Goal: Task Accomplishment & Management: Manage account settings

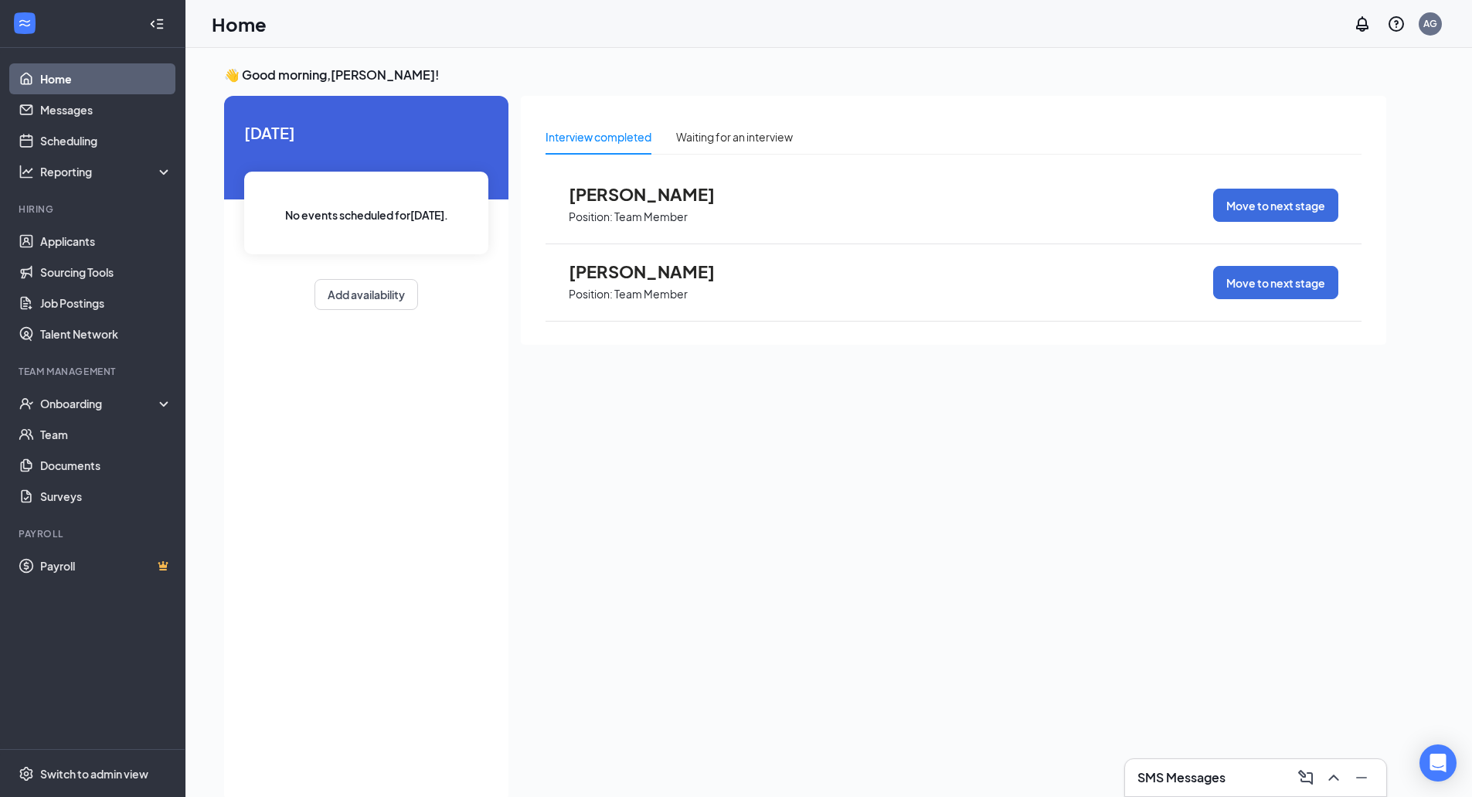
click at [717, 175] on div "[PERSON_NAME] Position: Team Member Move to next stage" at bounding box center [954, 205] width 816 height 77
click at [779, 207] on div "[PERSON_NAME] Position: Team Member Move to next stage" at bounding box center [954, 205] width 816 height 77
click at [1302, 199] on button "Move to next stage" at bounding box center [1275, 205] width 125 height 33
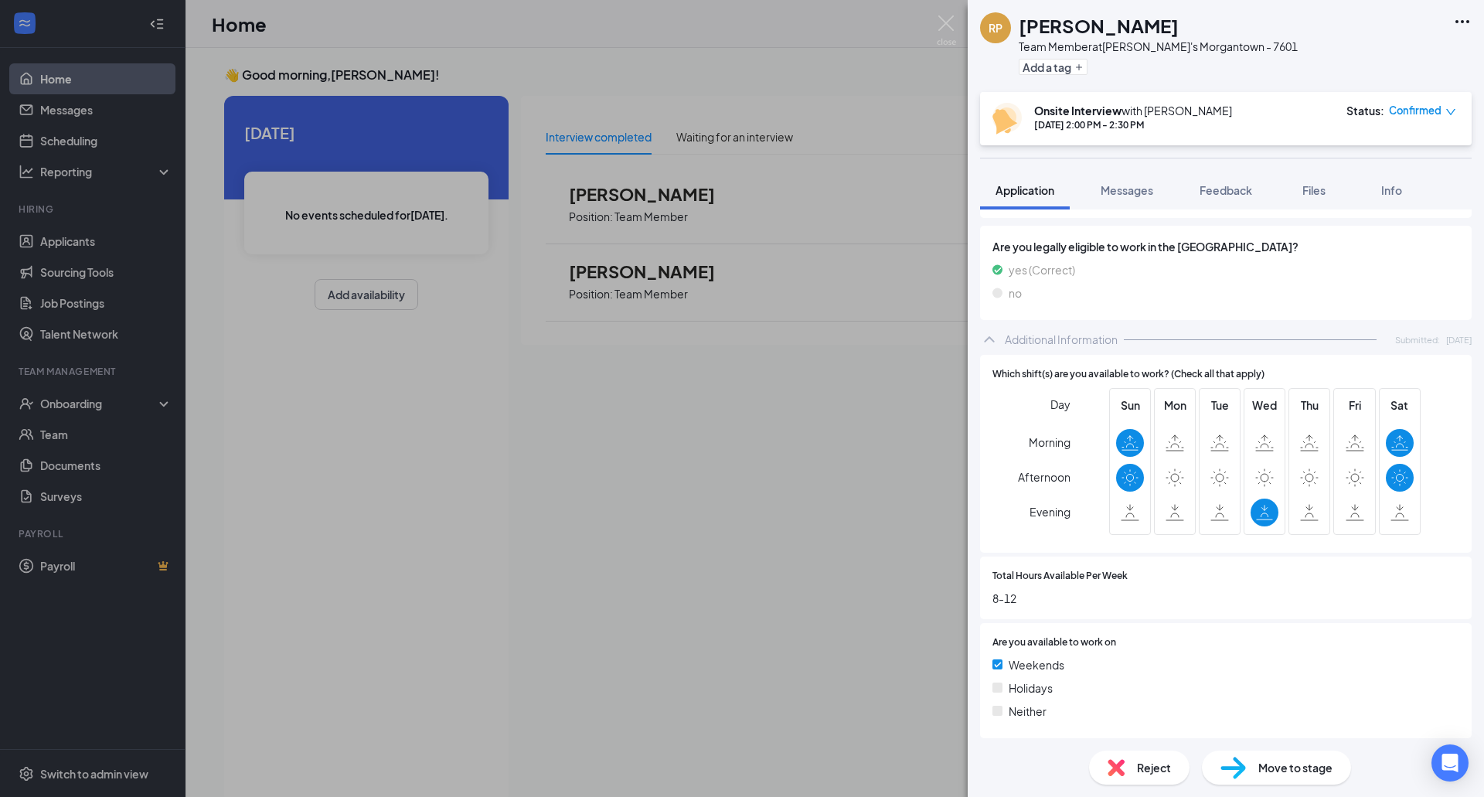
scroll to position [793, 0]
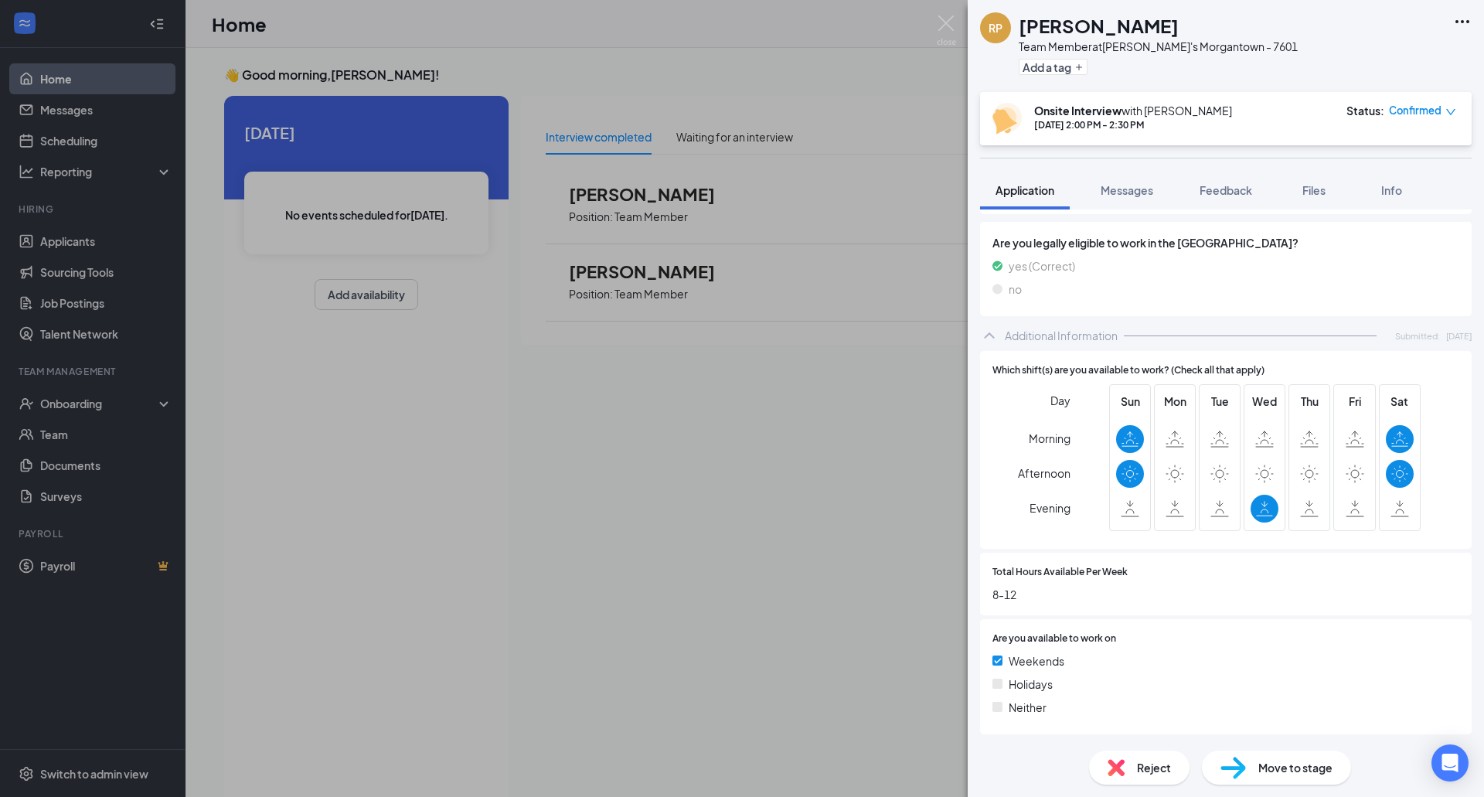
click at [1260, 777] on div "Move to stage" at bounding box center [1276, 767] width 149 height 34
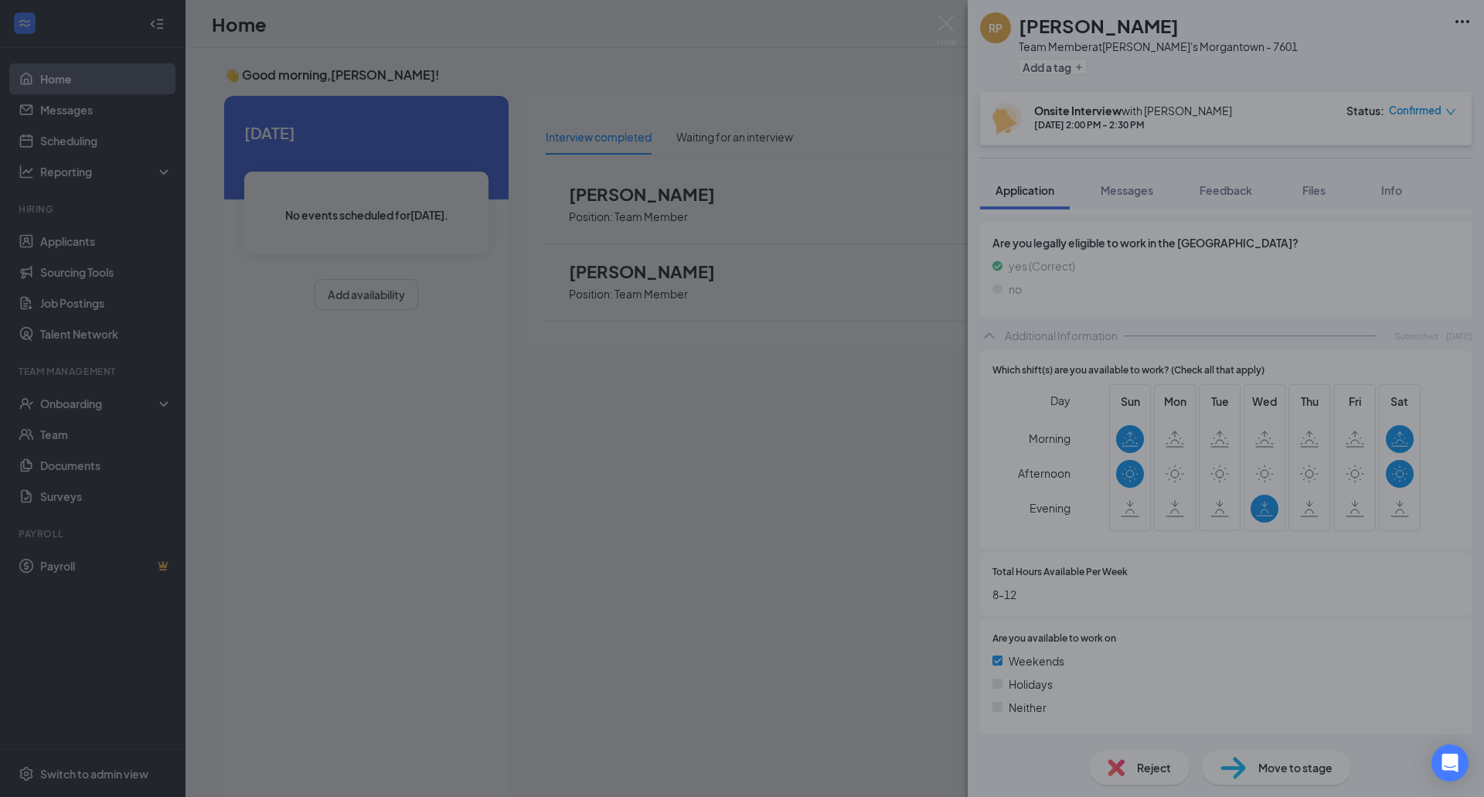
scroll to position [787, 0]
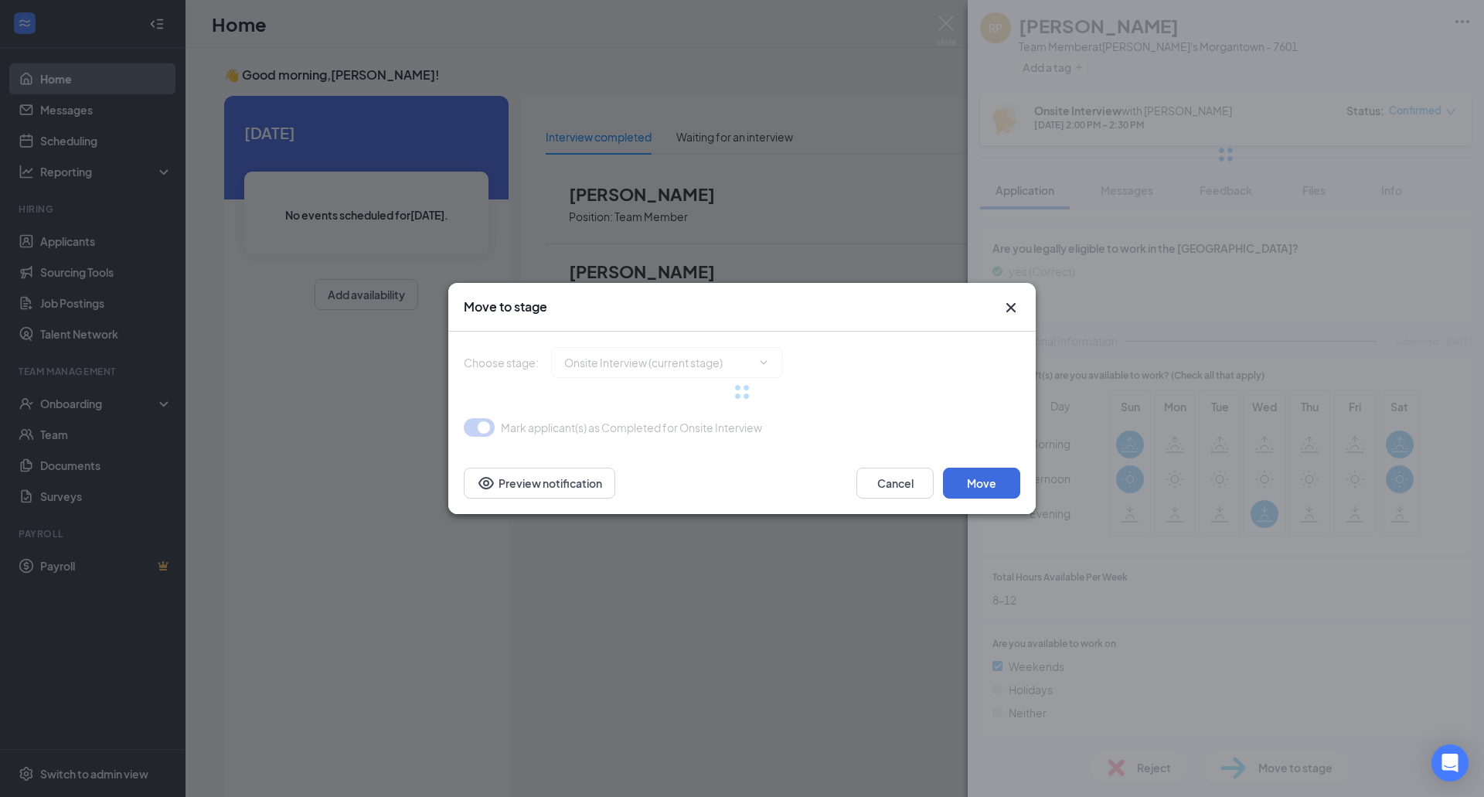
type input "Hiring Complete (final stage)"
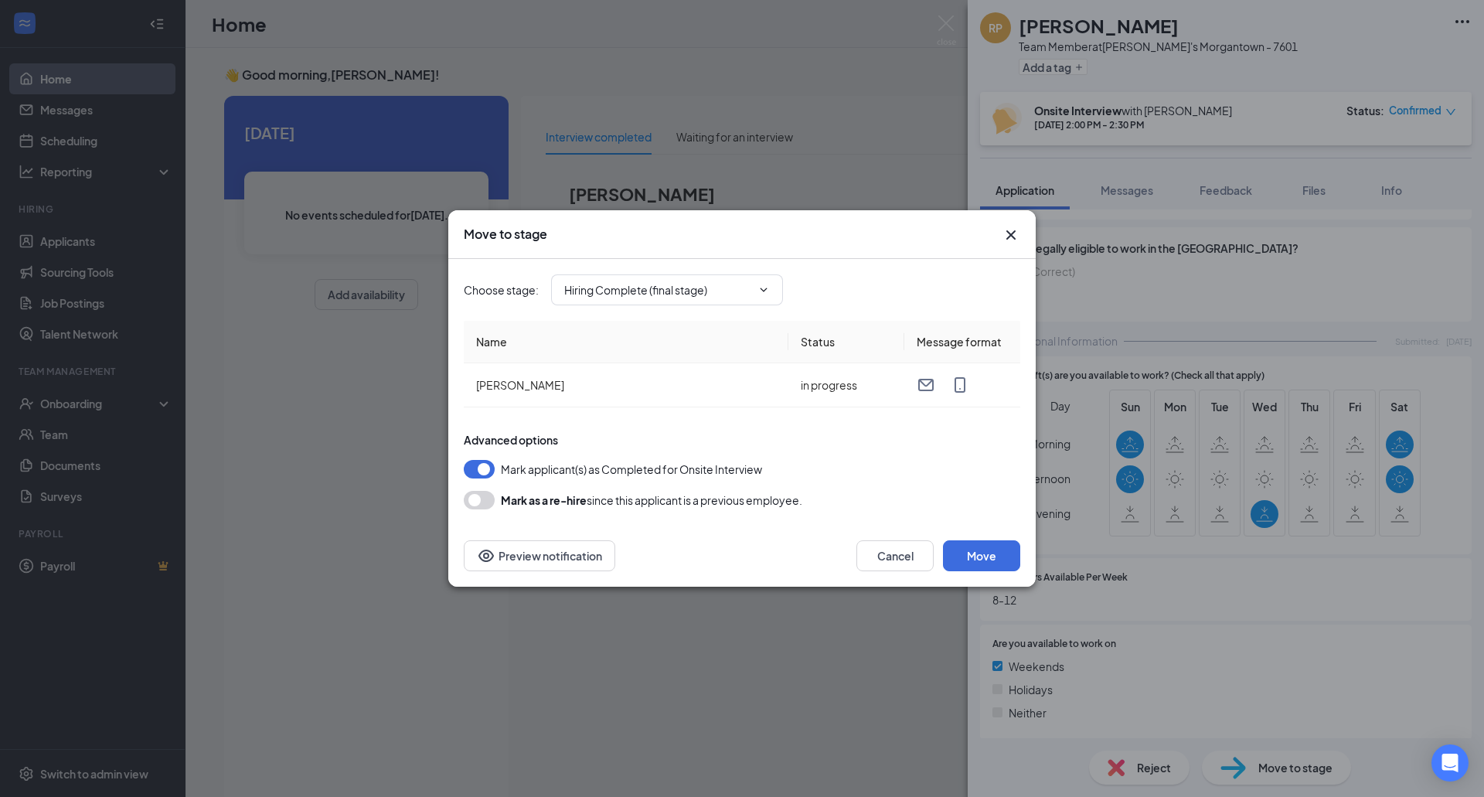
click at [620, 270] on div "Choose stage : Hiring Complete (final stage)" at bounding box center [742, 290] width 556 height 62
click at [615, 284] on input "Hiring Complete (final stage)" at bounding box center [657, 289] width 187 height 17
drag, startPoint x: 981, startPoint y: 544, endPoint x: 1004, endPoint y: 226, distance: 319.2
click at [1004, 226] on div "Move to stage Choose stage : Hiring Complete (final stage) Application Addition…" at bounding box center [741, 398] width 587 height 376
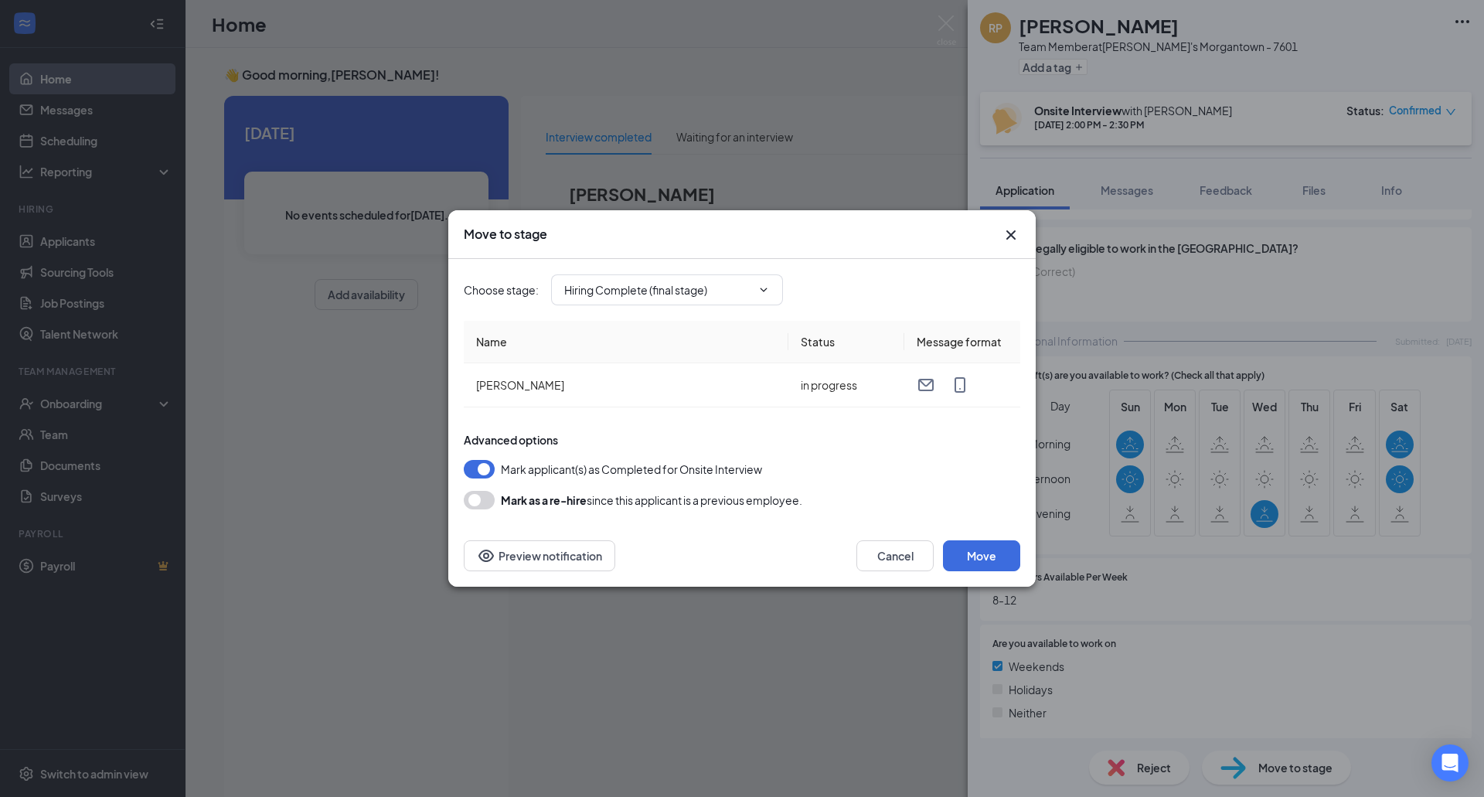
click at [1000, 232] on div "Move to stage" at bounding box center [742, 234] width 556 height 17
click at [1016, 238] on icon "Cross" at bounding box center [1010, 235] width 19 height 19
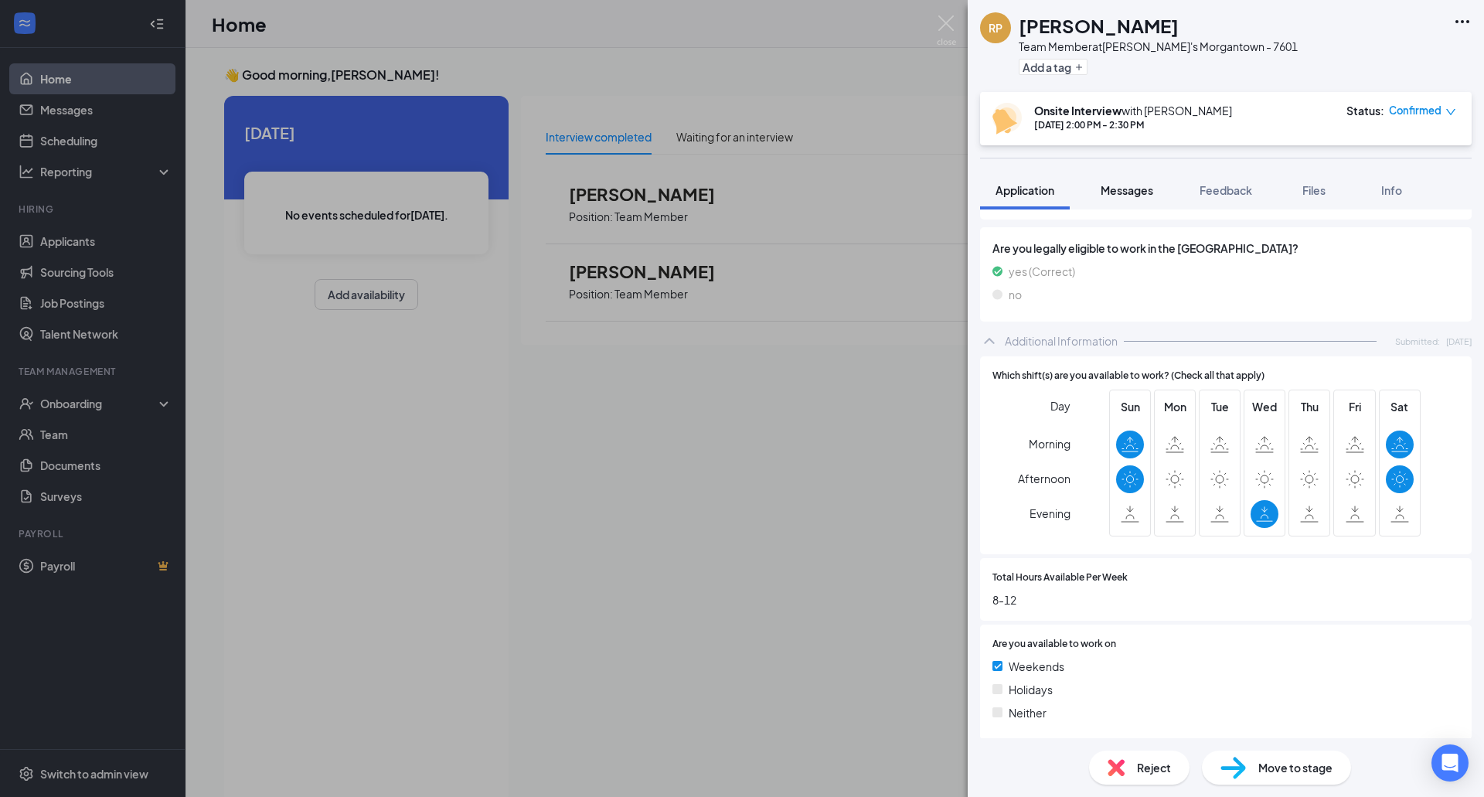
click at [1114, 179] on button "Messages" at bounding box center [1126, 190] width 83 height 39
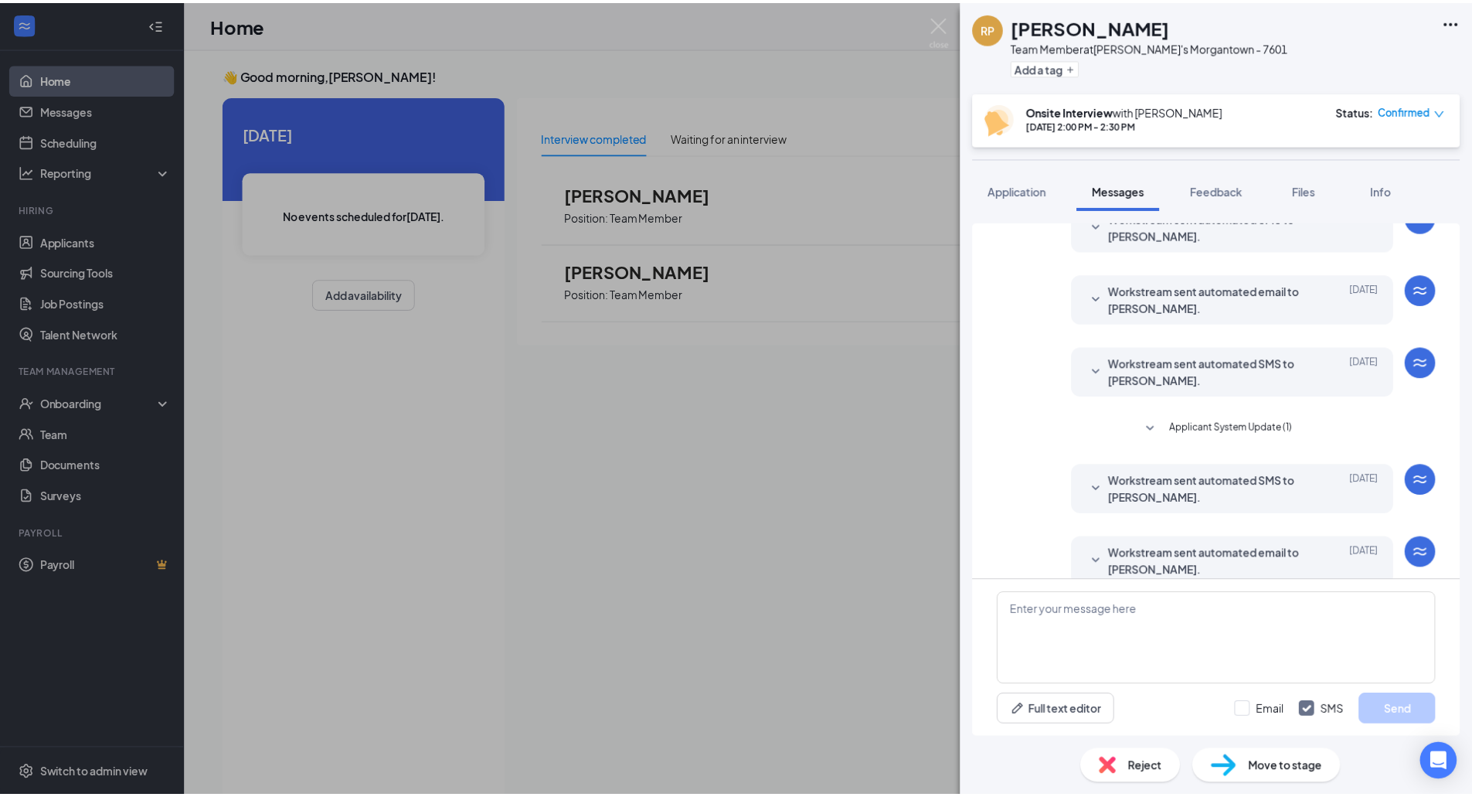
scroll to position [390, 0]
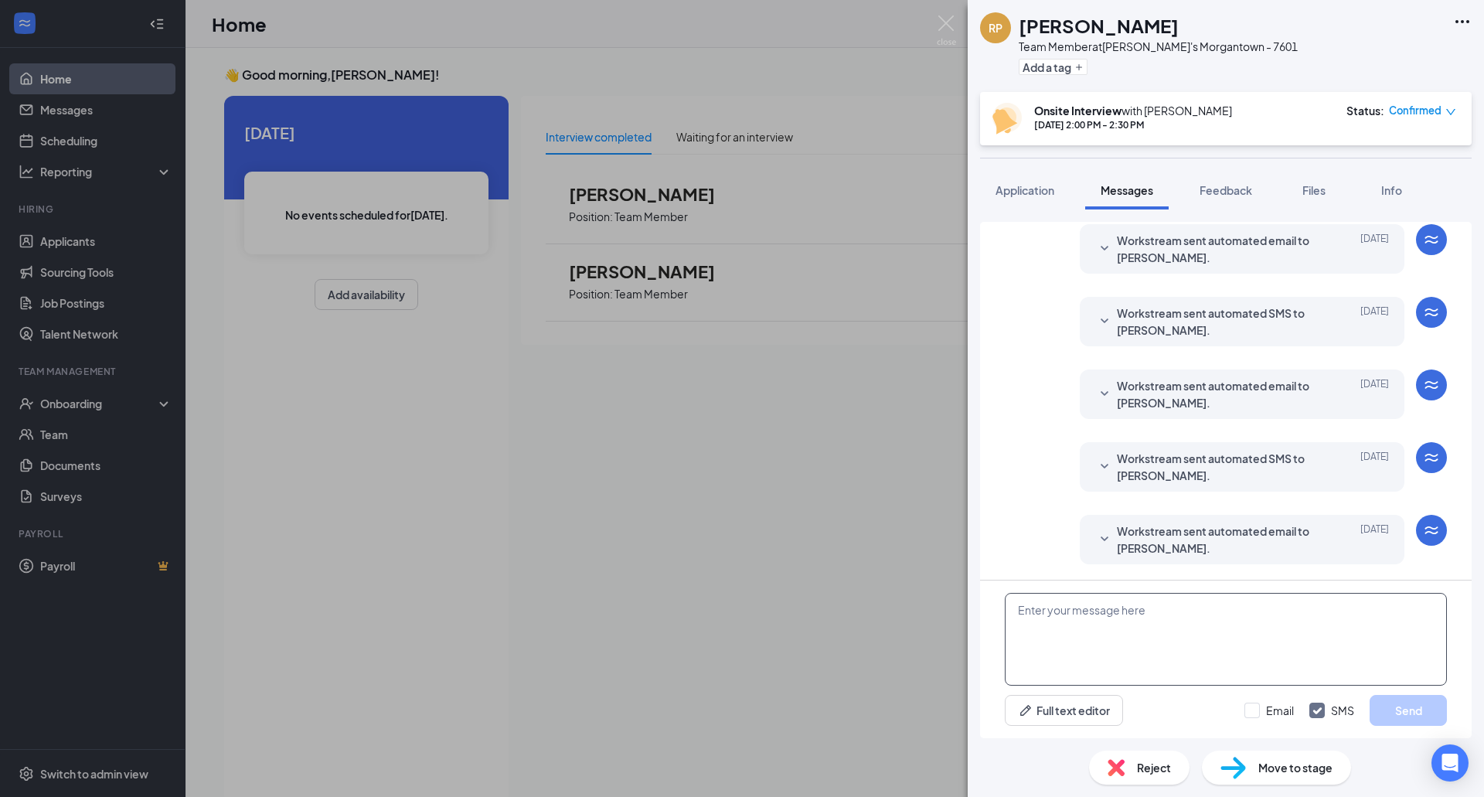
click at [1173, 610] on textarea at bounding box center [1226, 639] width 442 height 93
drag, startPoint x: 770, startPoint y: 557, endPoint x: 566, endPoint y: 417, distance: 247.1
click at [769, 557] on div "RP [PERSON_NAME] Team Member at Arby's [GEOGRAPHIC_DATA] - 7601 Add a tag Onsit…" at bounding box center [742, 398] width 1484 height 797
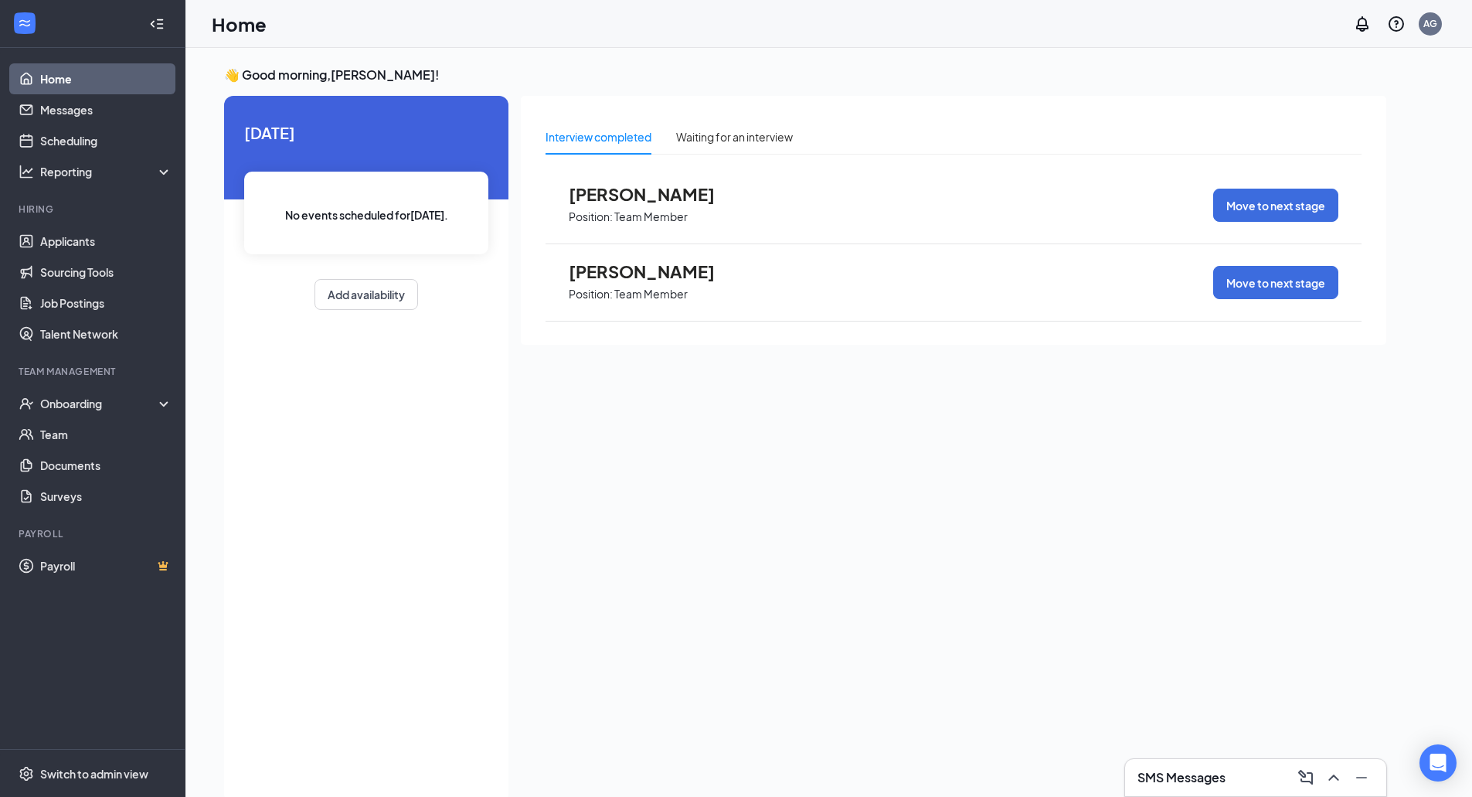
click at [1201, 783] on h3 "SMS Messages" at bounding box center [1181, 777] width 88 height 17
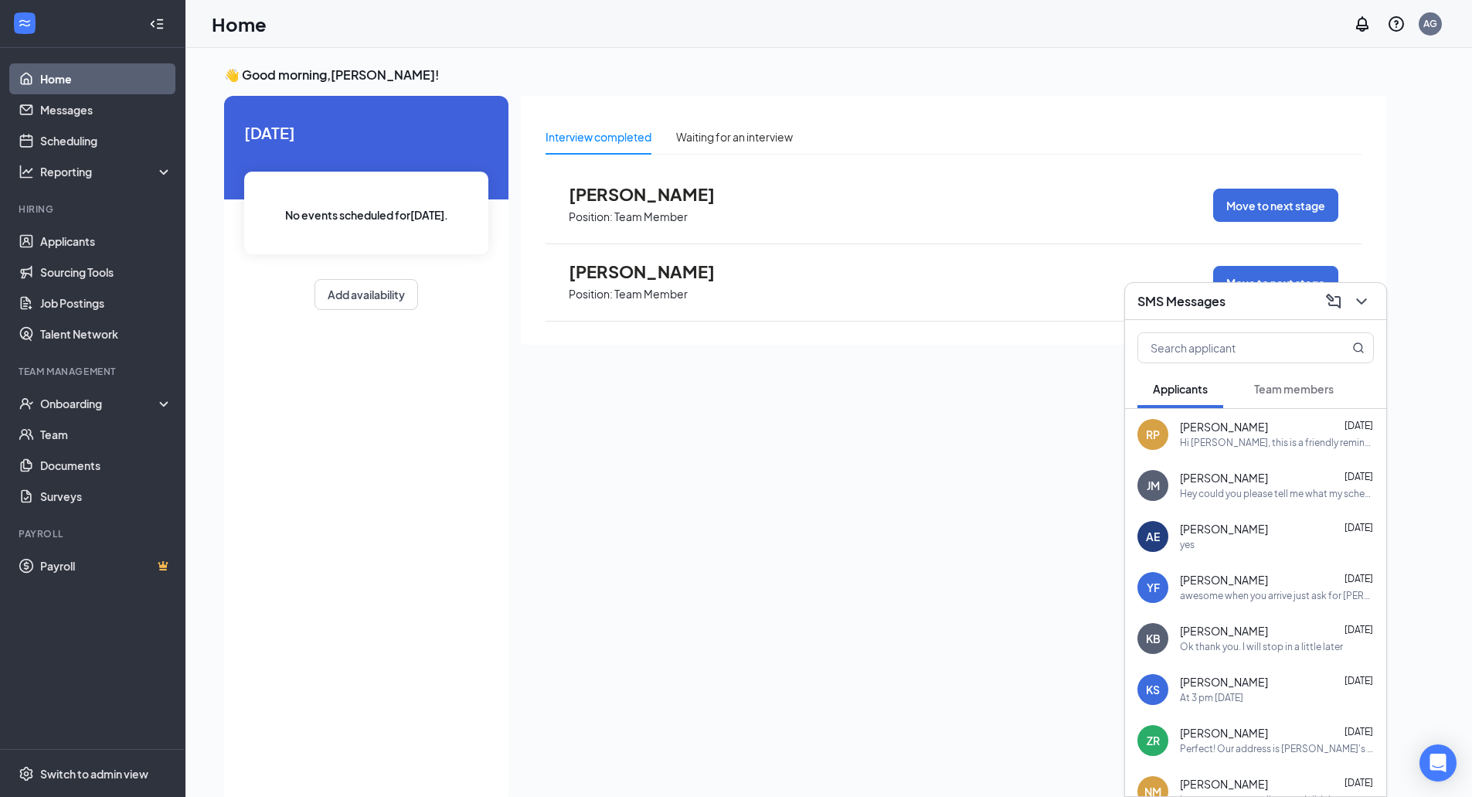
click at [1277, 399] on button "Team members" at bounding box center [1294, 388] width 111 height 39
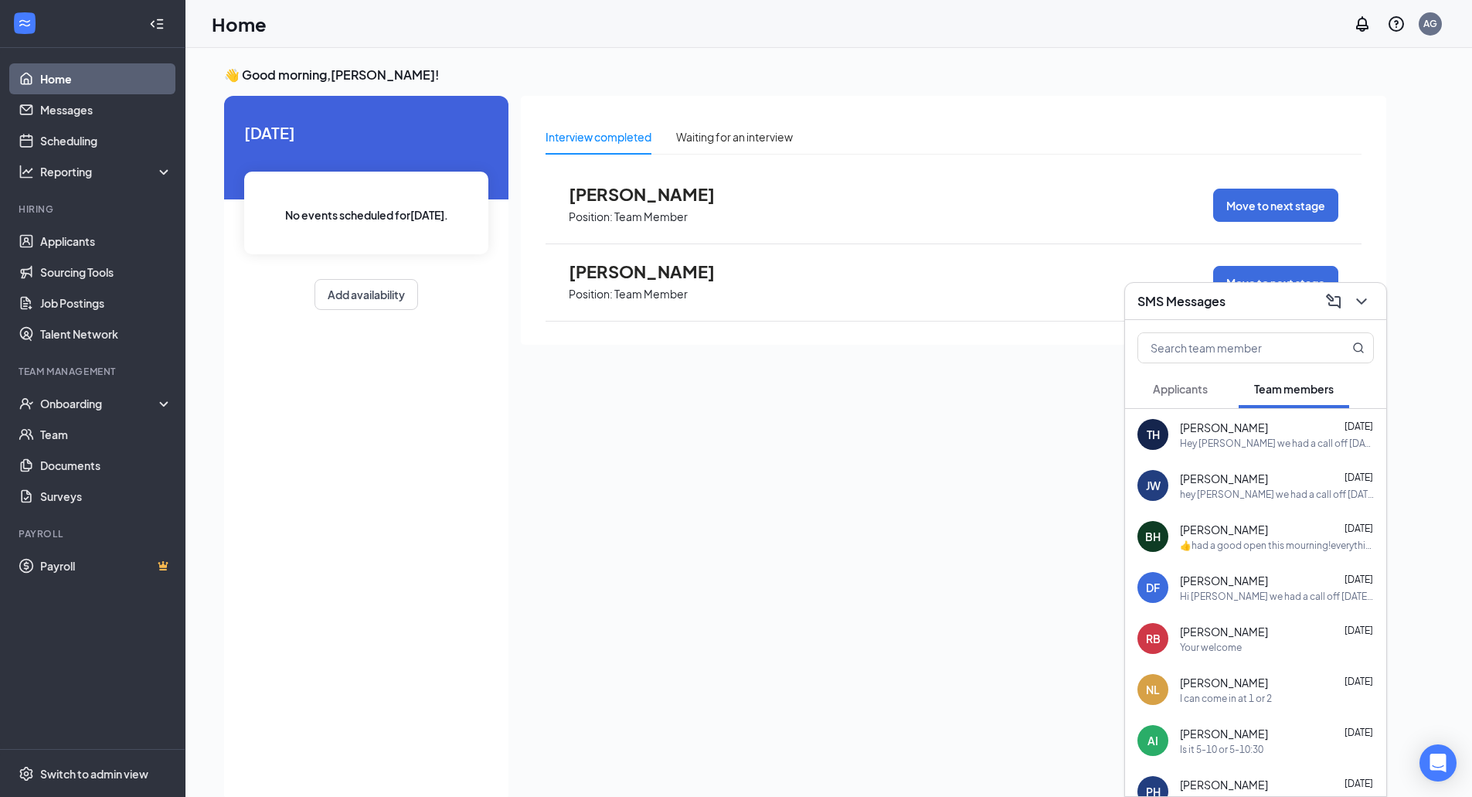
click at [1279, 594] on div "Hi [PERSON_NAME] we had a call off [DATE] are you able to work from 5 to 8 or 4…" at bounding box center [1277, 596] width 194 height 13
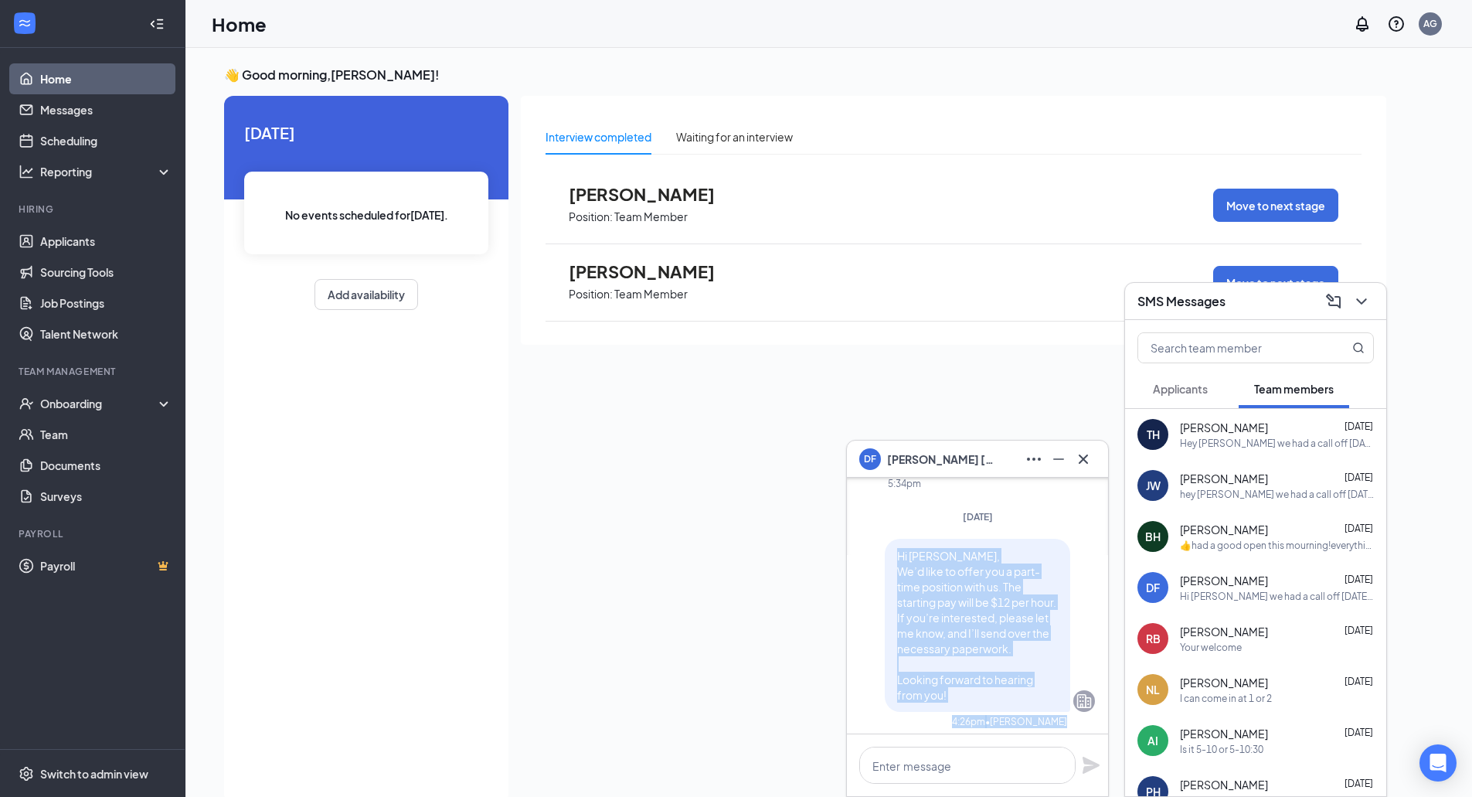
scroll to position [-2054, 0]
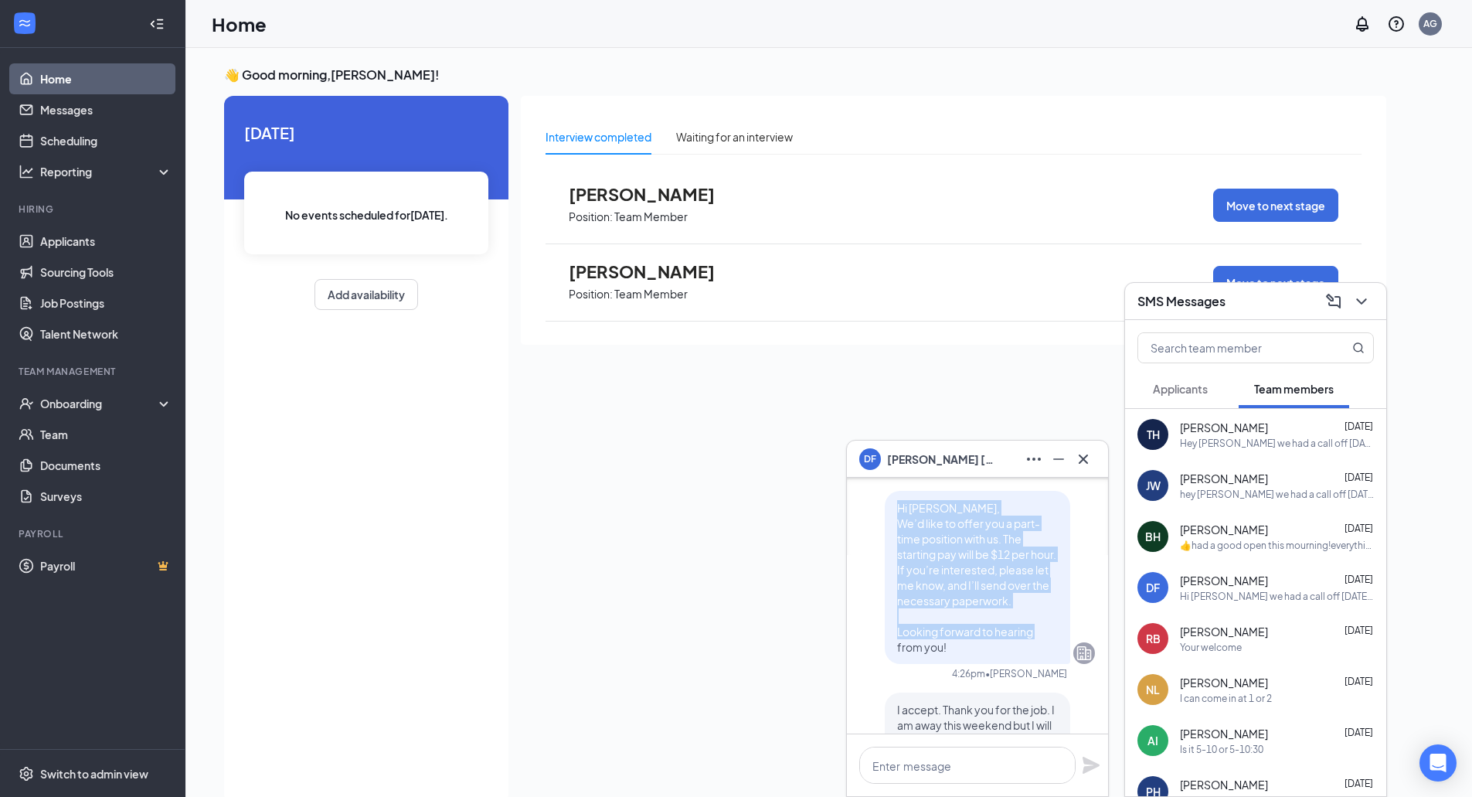
drag, startPoint x: 887, startPoint y: 572, endPoint x: 956, endPoint y: 615, distance: 81.3
click at [956, 615] on p "Hi [PERSON_NAME], We’d like to offer you a part-time position with us. The star…" at bounding box center [977, 577] width 161 height 155
copy span "Hi [PERSON_NAME], We’d like to offer you a part-time position with us. The star…"
click at [1161, 396] on div "Applicants" at bounding box center [1180, 388] width 55 height 15
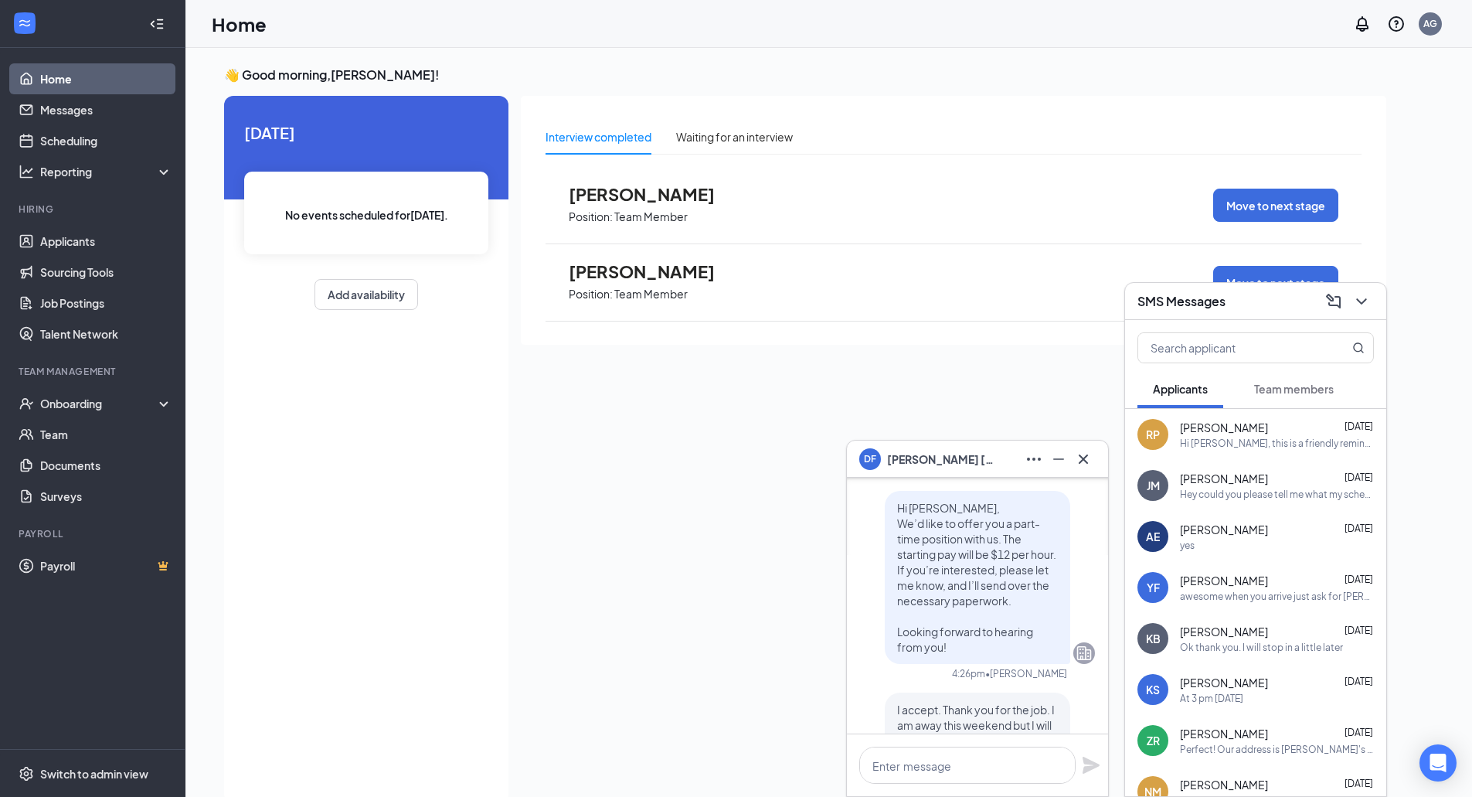
click at [1196, 418] on div "RP [PERSON_NAME] [DATE] Hi [PERSON_NAME], this is a friendly reminder. Your mee…" at bounding box center [1255, 434] width 261 height 51
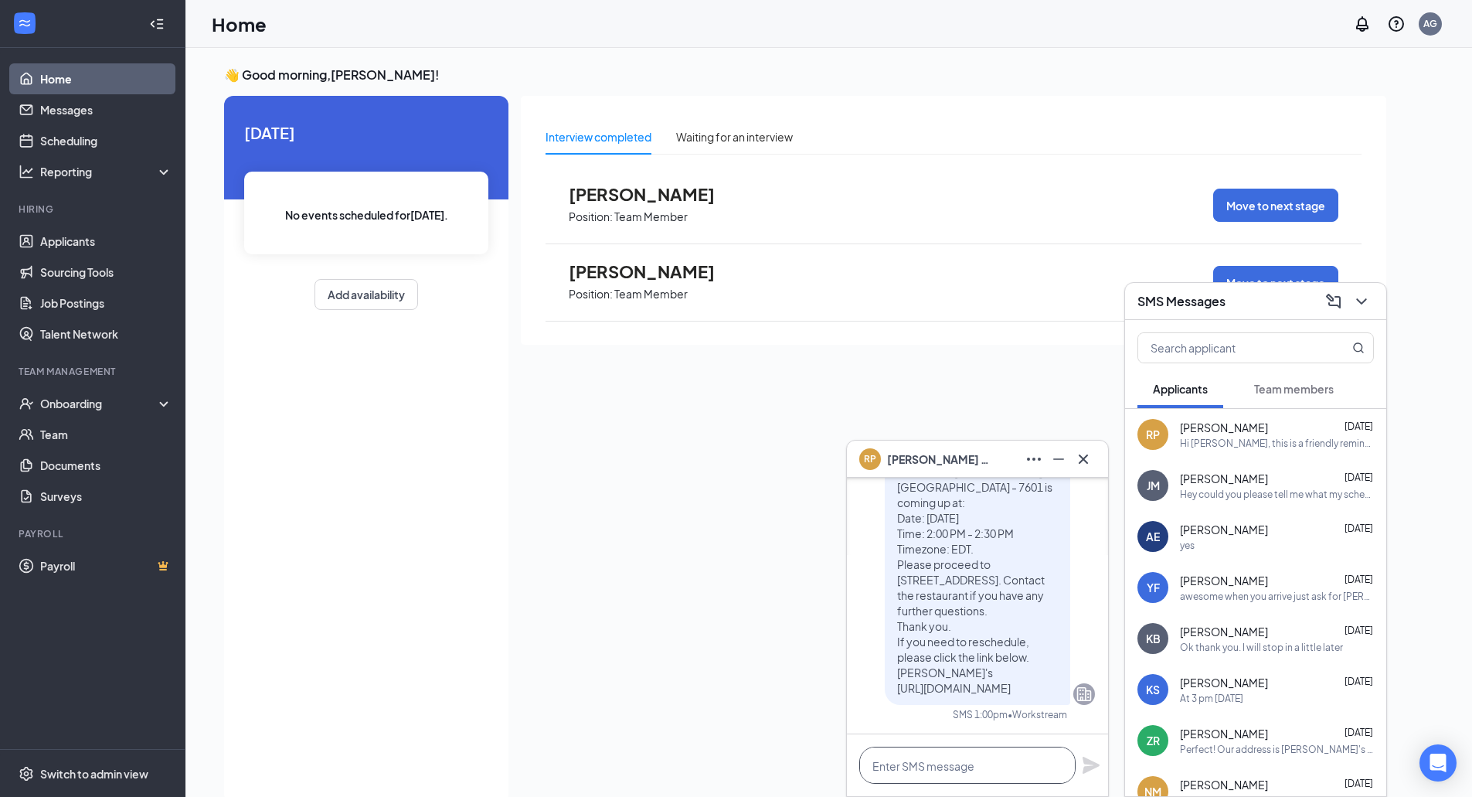
click at [952, 757] on textarea at bounding box center [967, 764] width 216 height 37
paste textarea "Hi [PERSON_NAME], We’d like to offer you a part-time position with us. The star…"
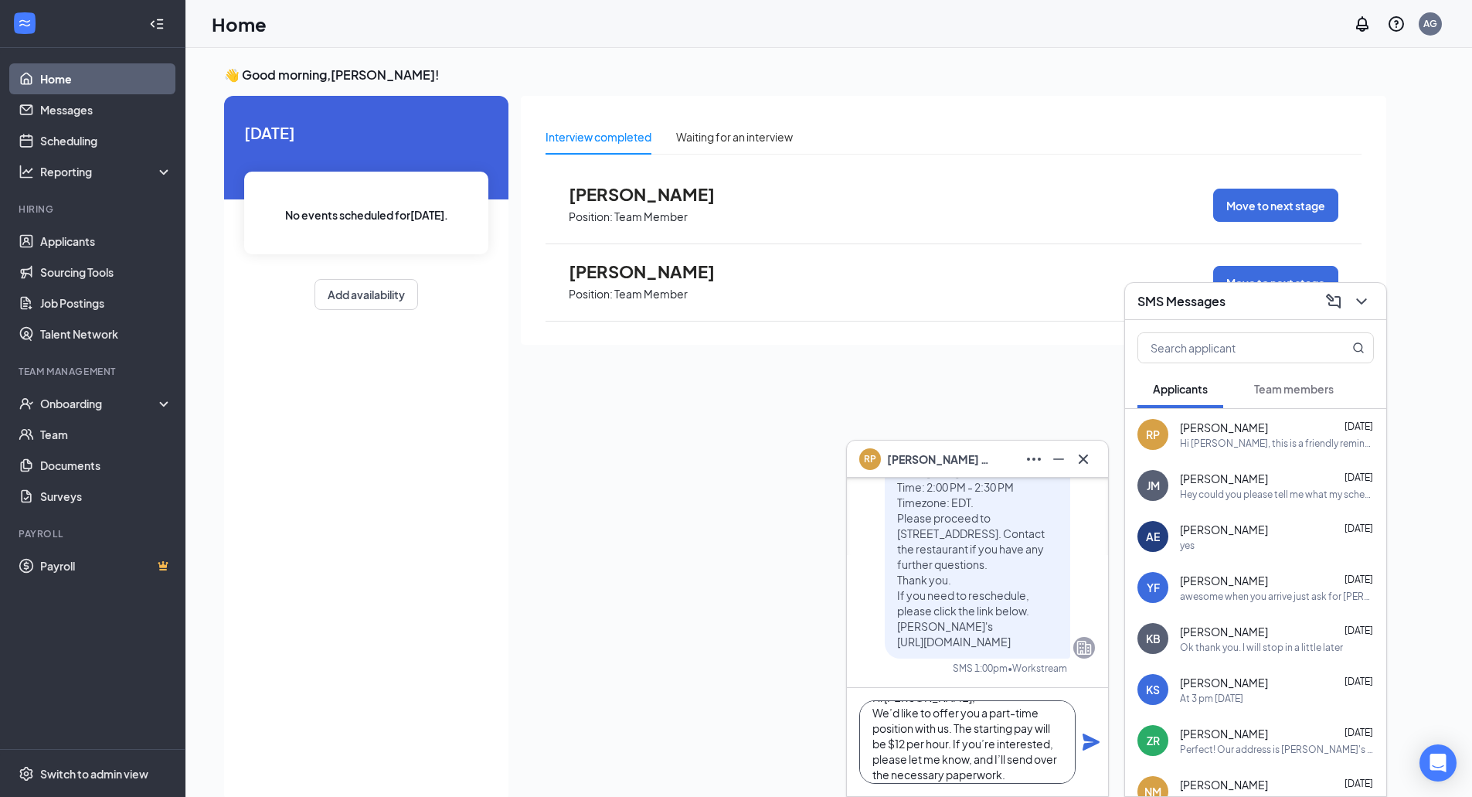
scroll to position [0, 0]
click at [942, 710] on textarea "Hi [PERSON_NAME], We’d like to offer you a part-time position with us. The star…" at bounding box center [967, 741] width 216 height 83
click at [896, 723] on textarea "Hi [PERSON_NAME], We’d like to offer you a part-time position with us. The star…" at bounding box center [967, 741] width 216 height 83
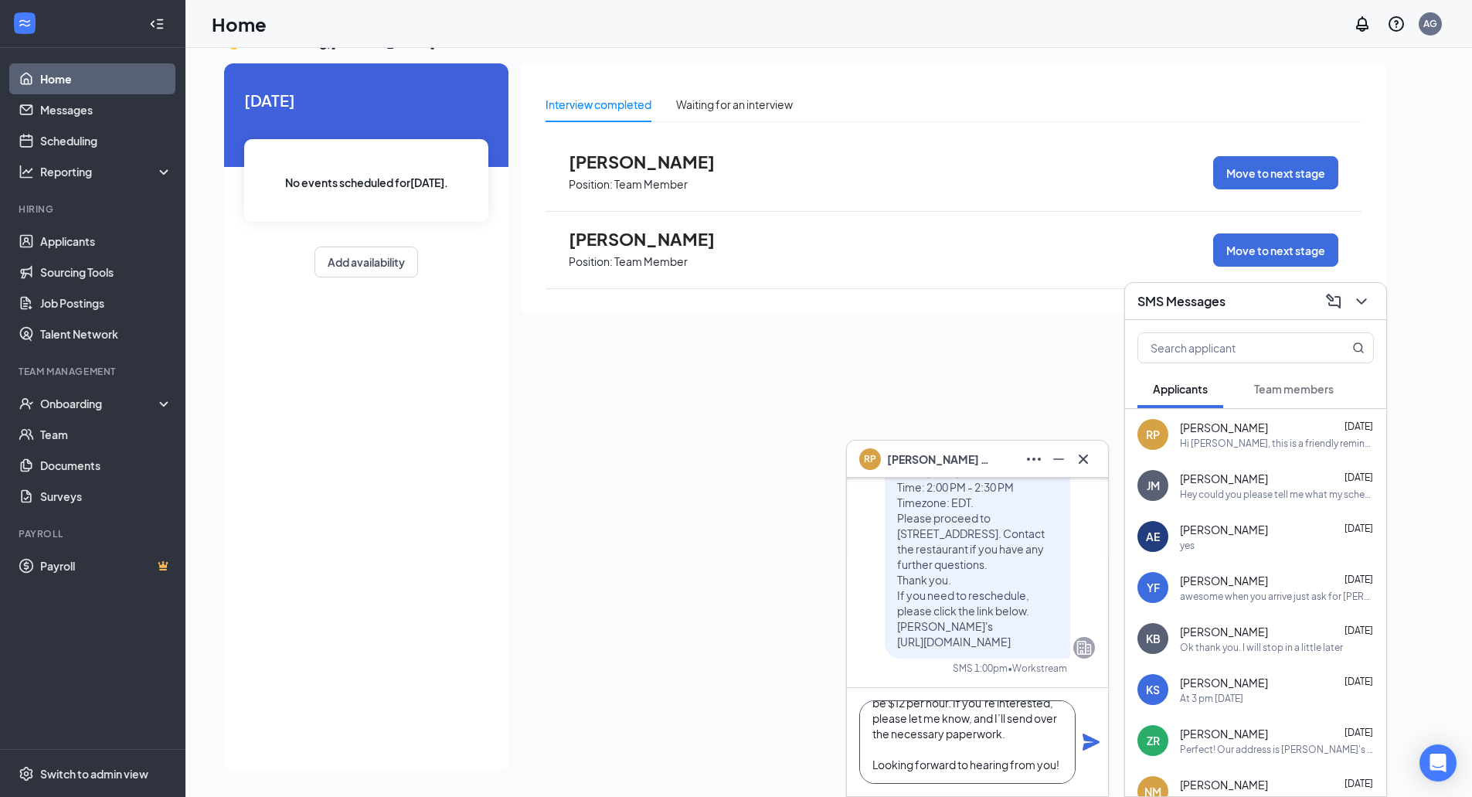
type textarea "Hi [PERSON_NAME], We’d like to offer you a part-time position with us. The star…"
click at [1084, 735] on icon "Plane" at bounding box center [1091, 741] width 17 height 17
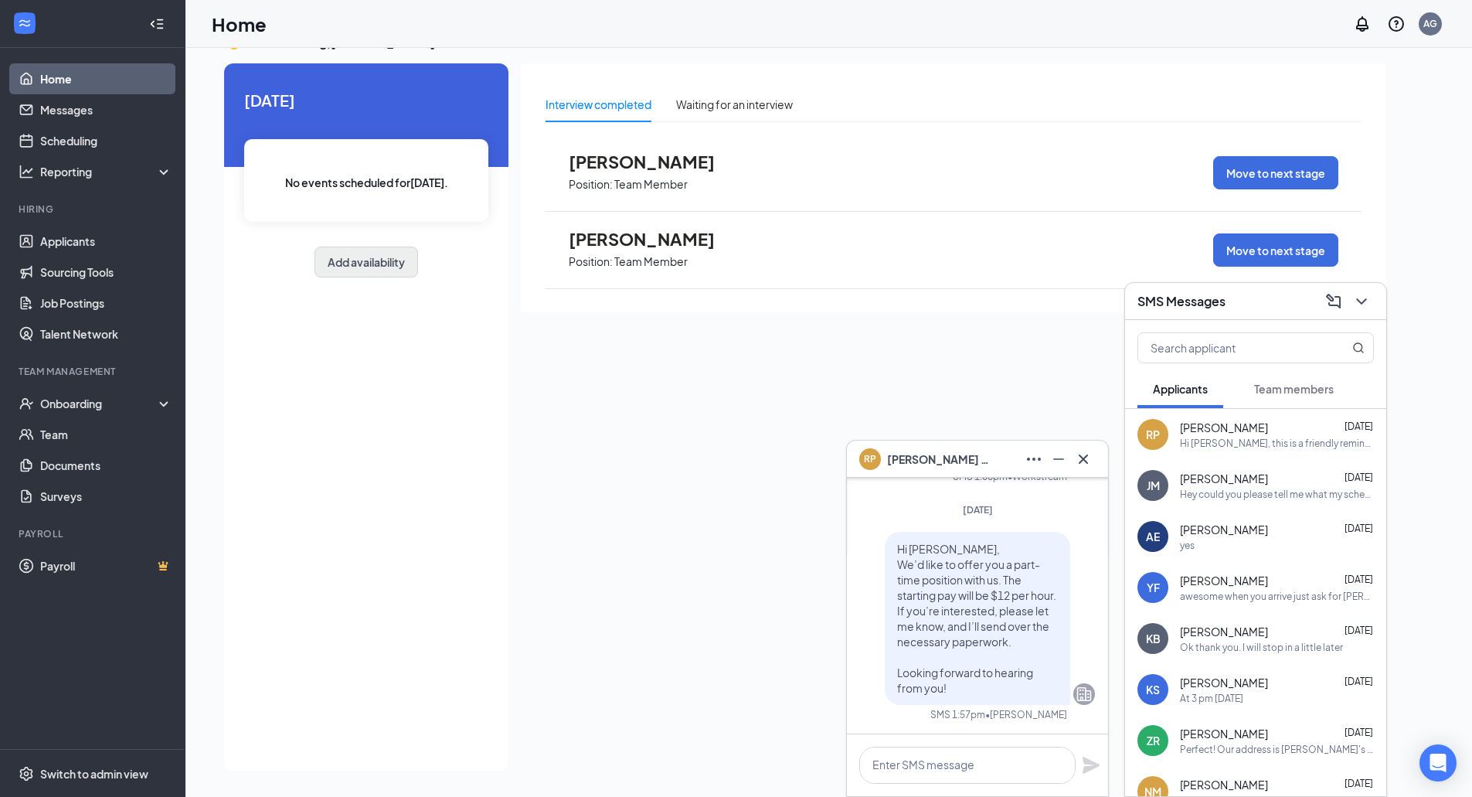
scroll to position [0, 0]
click at [322, 249] on button "Add availability" at bounding box center [367, 262] width 104 height 31
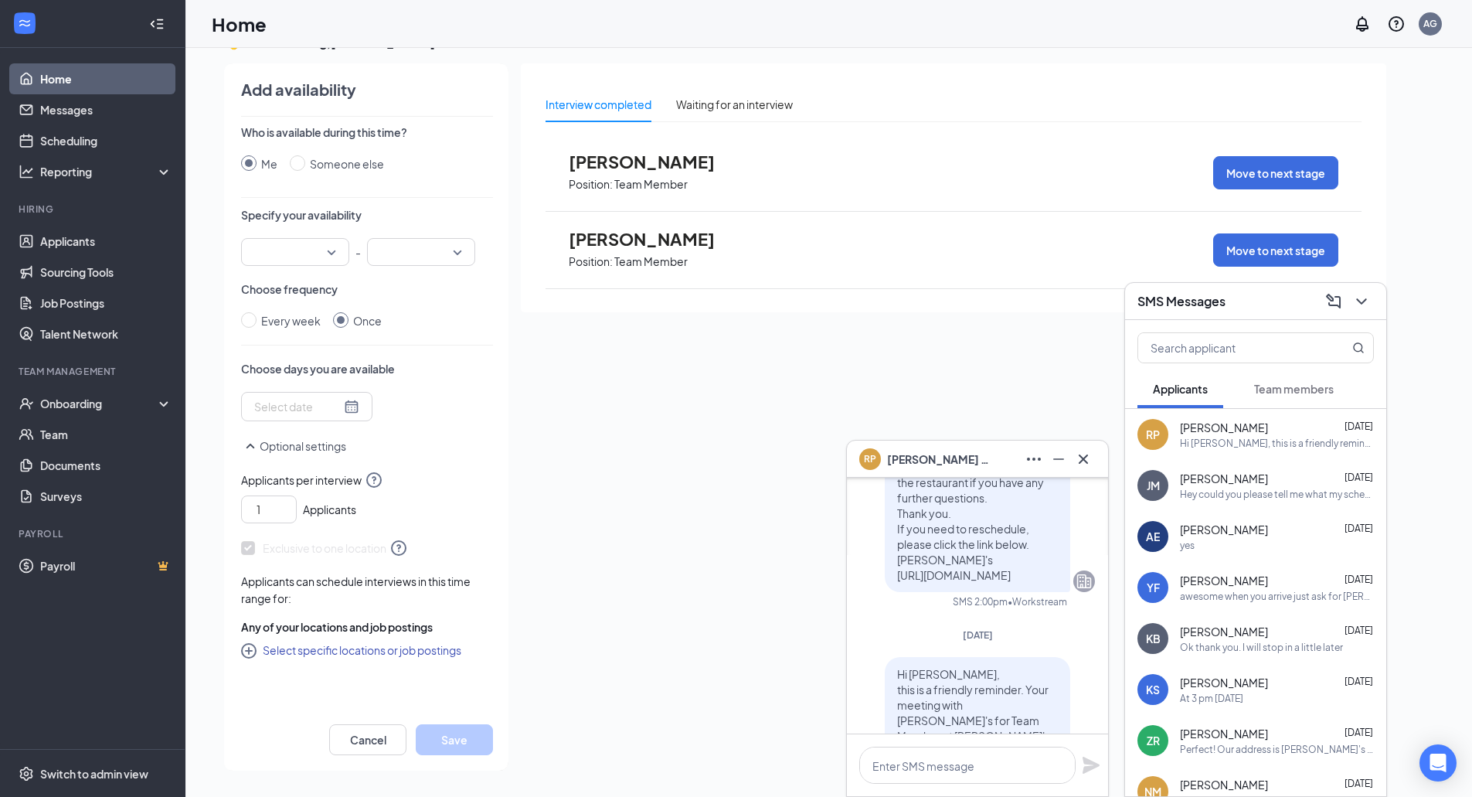
scroll to position [-695, 0]
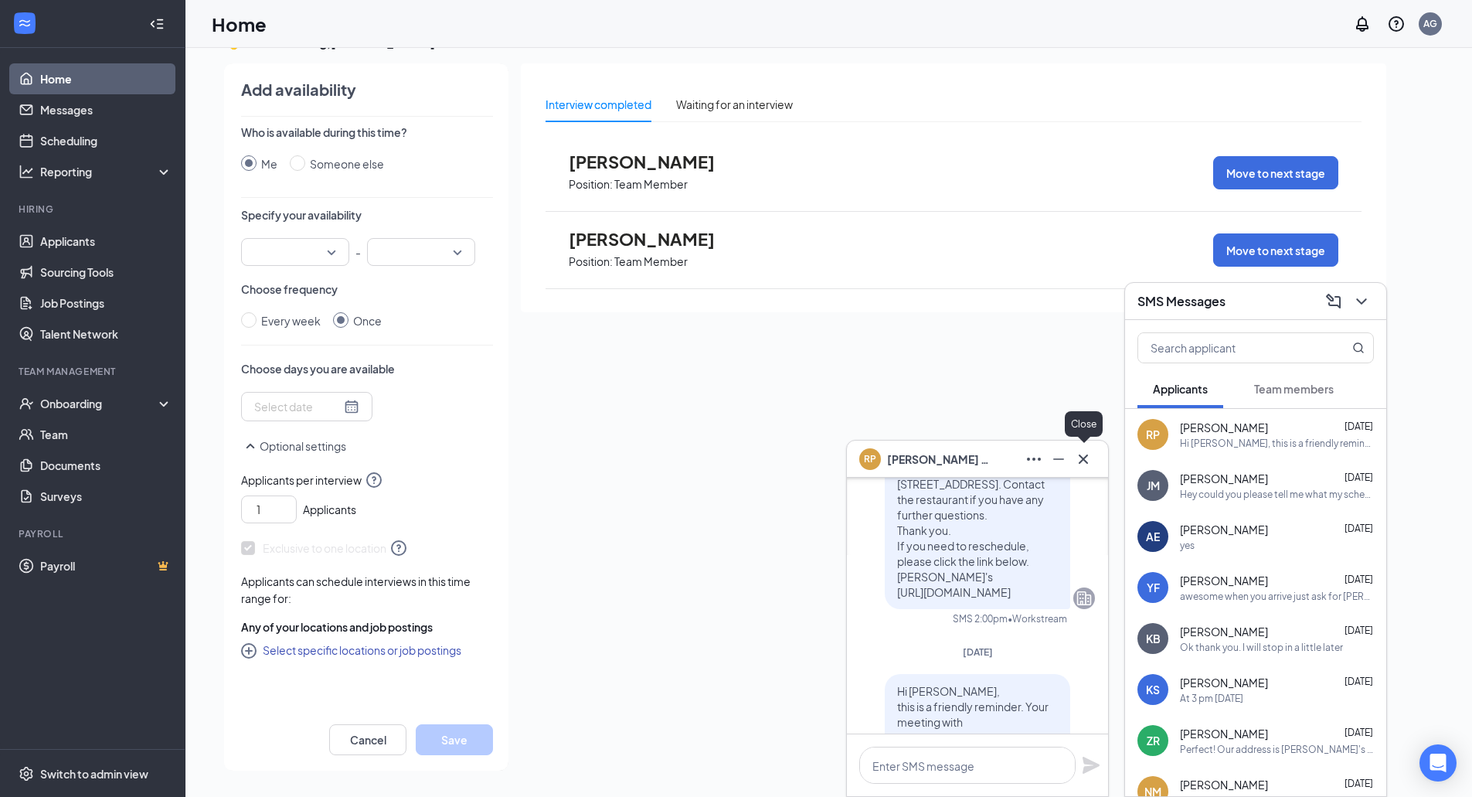
click at [1089, 460] on icon "Cross" at bounding box center [1083, 459] width 19 height 19
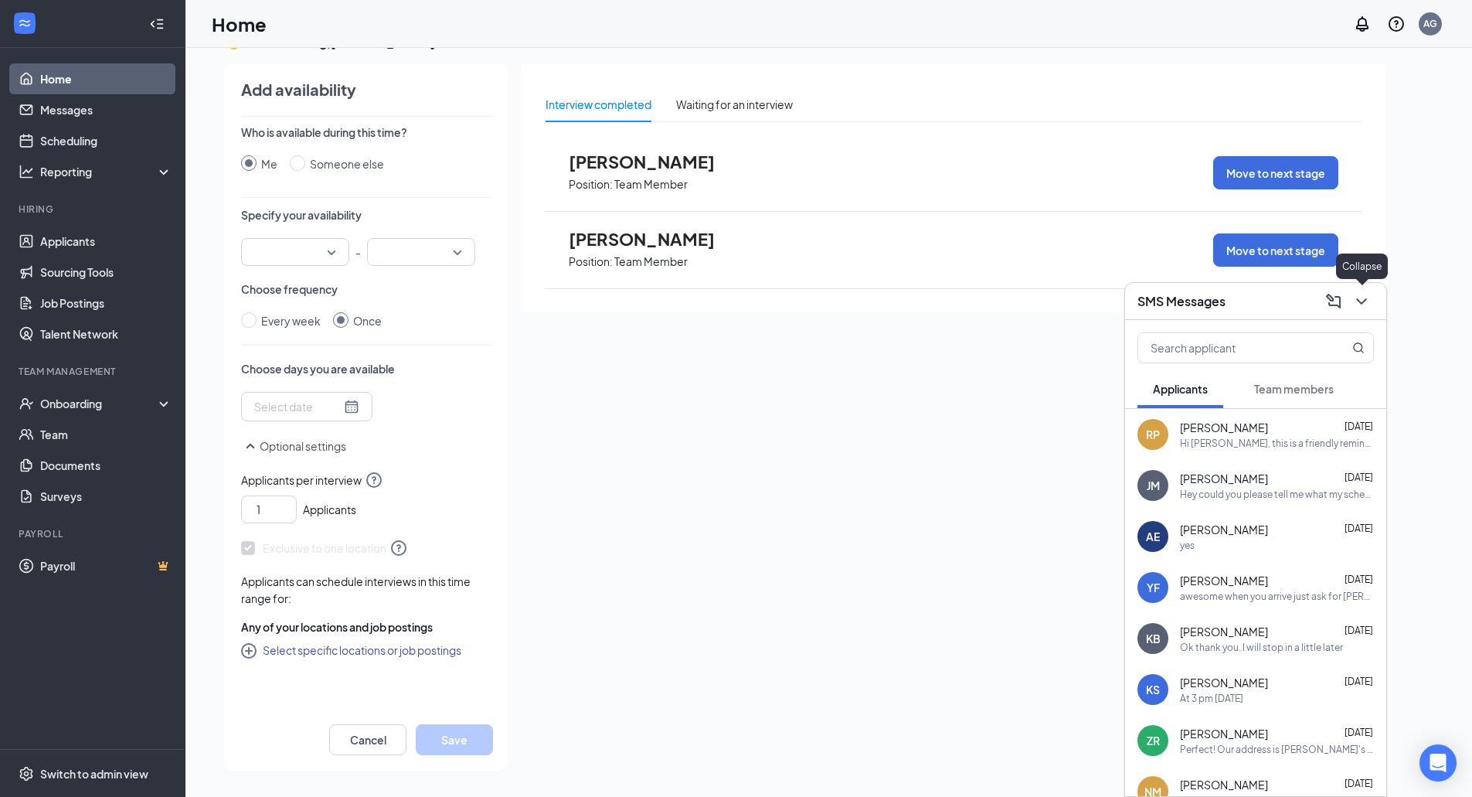
click at [1364, 298] on icon "ChevronDown" at bounding box center [1361, 301] width 19 height 19
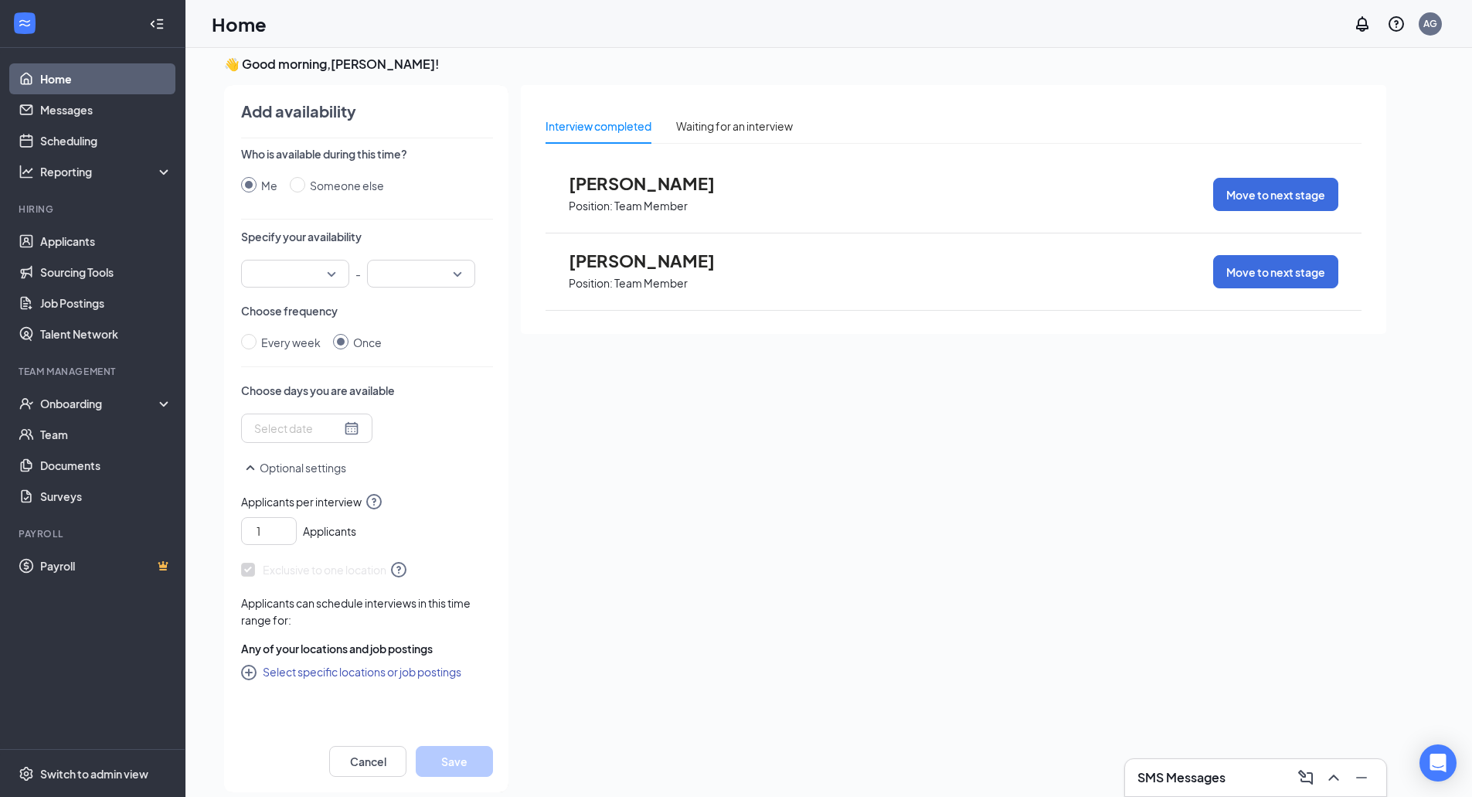
scroll to position [0, 0]
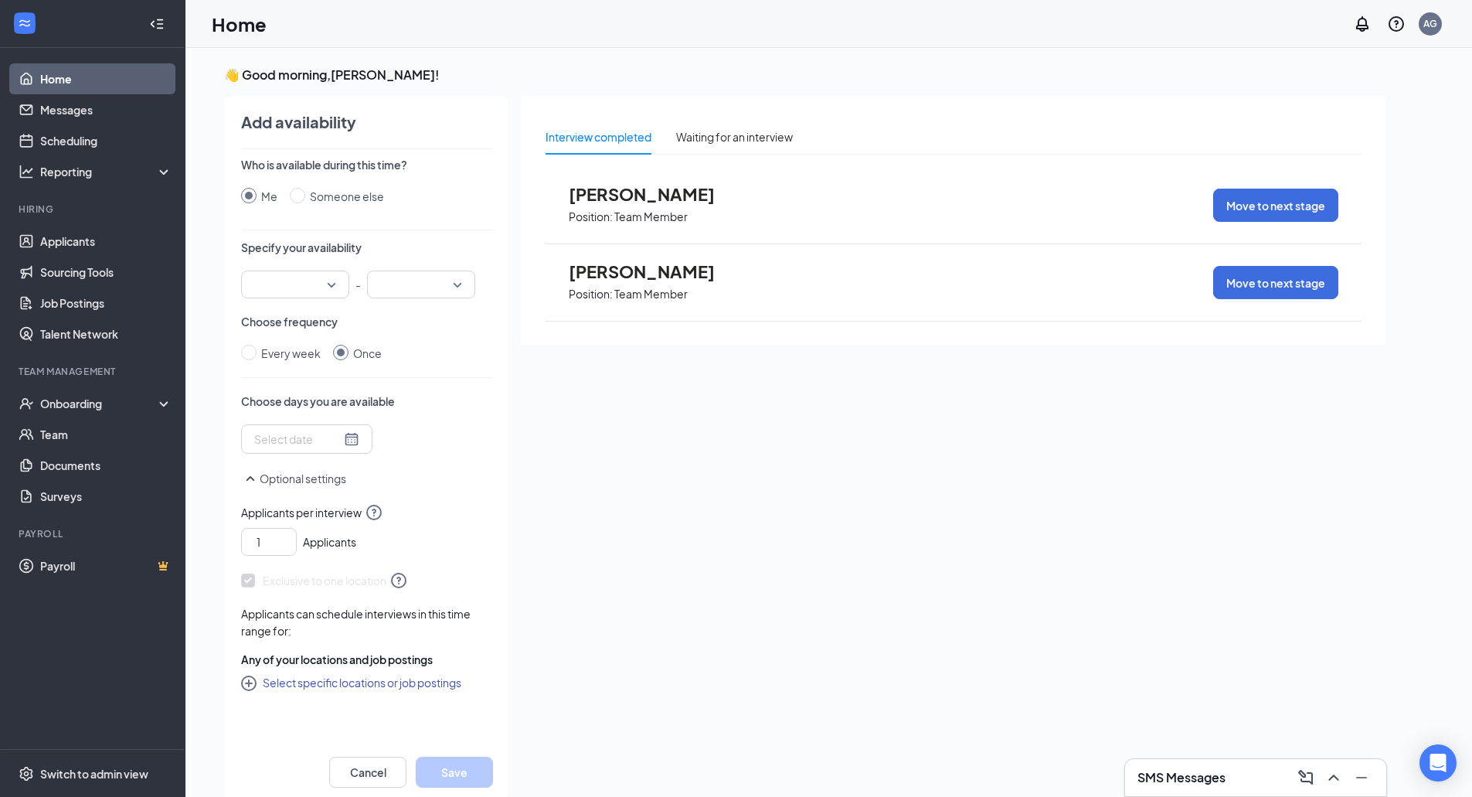
click at [101, 81] on link "Home" at bounding box center [106, 78] width 132 height 31
